Goal: Task Accomplishment & Management: Manage account settings

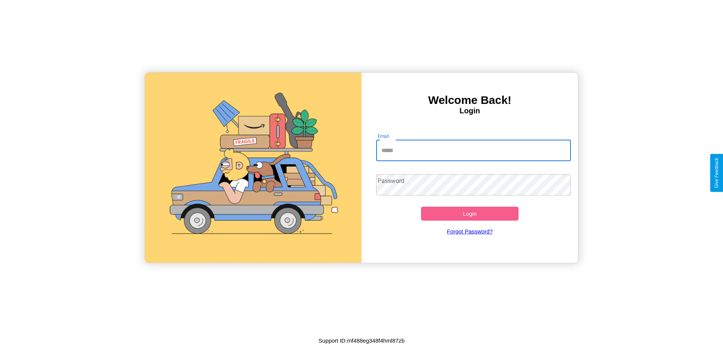
click at [473, 150] on input "Email" at bounding box center [473, 150] width 195 height 21
type input "**********"
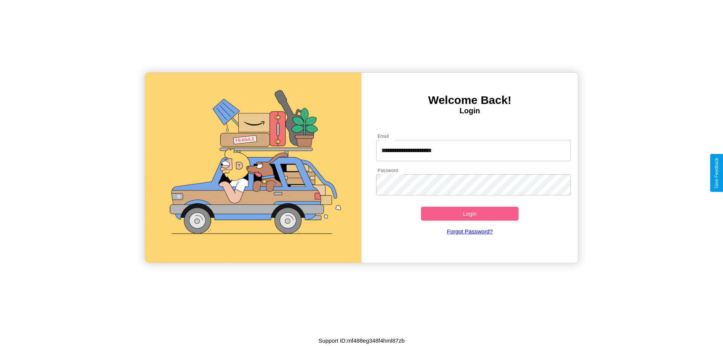
click at [469, 213] on button "Login" at bounding box center [470, 214] width 98 height 14
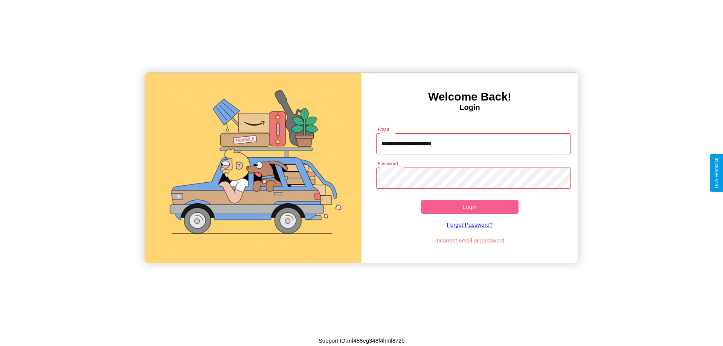
click at [469, 207] on button "Login" at bounding box center [470, 207] width 98 height 14
